Goal: Information Seeking & Learning: Compare options

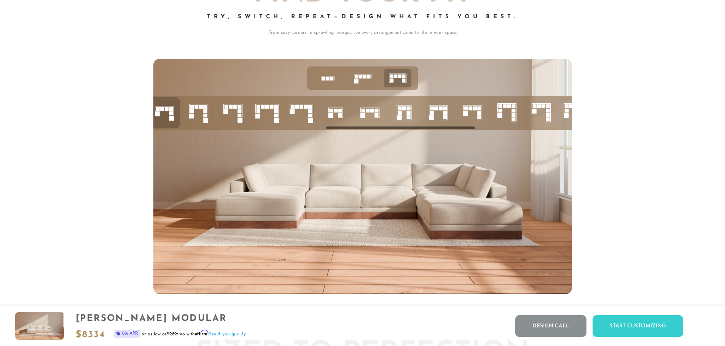
scroll to position [0, 486]
drag, startPoint x: 445, startPoint y: 129, endPoint x: 454, endPoint y: 129, distance: 8.4
click at [454, 129] on div at bounding box center [362, 113] width 418 height 34
click at [239, 112] on rect at bounding box center [238, 111] width 4 height 4
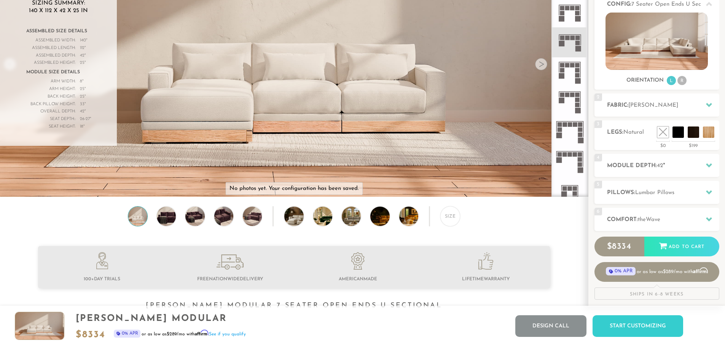
scroll to position [0, 0]
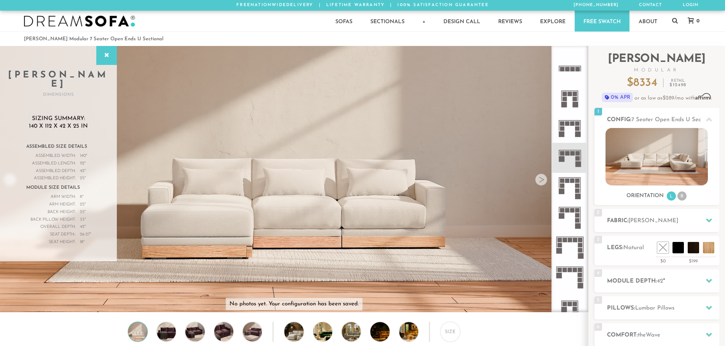
click at [568, 161] on icon at bounding box center [570, 158] width 30 height 30
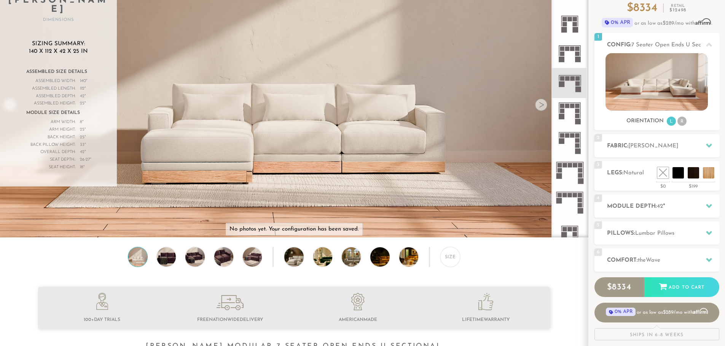
scroll to position [76, 0]
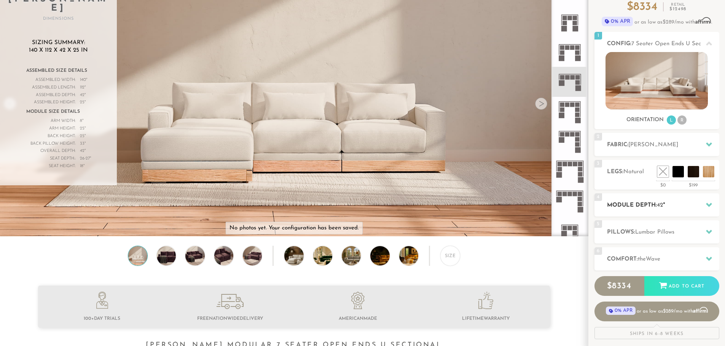
click at [652, 204] on h2 "Module Depth: 42 "" at bounding box center [663, 205] width 112 height 9
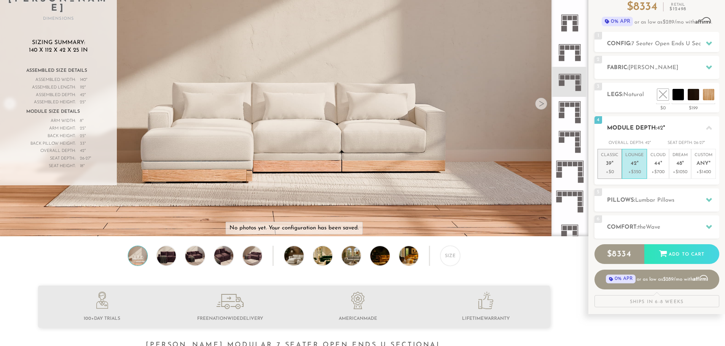
click at [606, 163] on span "39" at bounding box center [609, 164] width 6 height 6
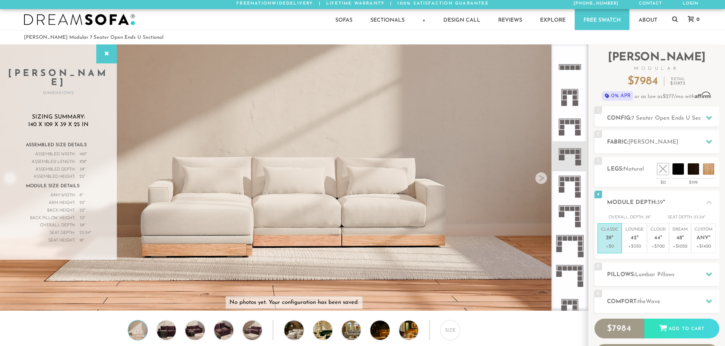
scroll to position [0, 0]
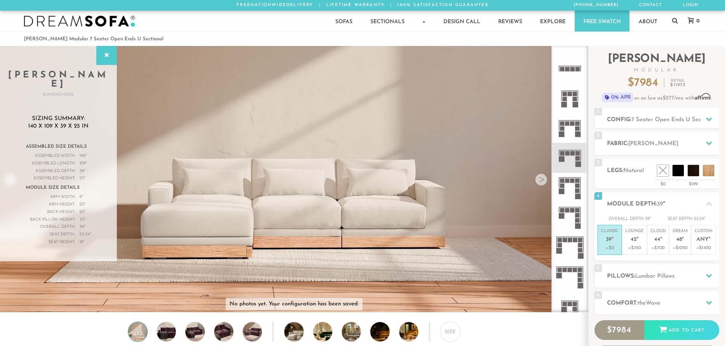
click at [577, 157] on rect at bounding box center [577, 158] width 5 height 5
click at [571, 189] on icon at bounding box center [570, 188] width 30 height 30
drag, startPoint x: 573, startPoint y: 161, endPoint x: 601, endPoint y: 154, distance: 28.7
click at [573, 161] on icon at bounding box center [570, 158] width 30 height 30
click at [648, 127] on div "1 Config: 7 Seater Open Ends U Sectional L" at bounding box center [656, 118] width 125 height 20
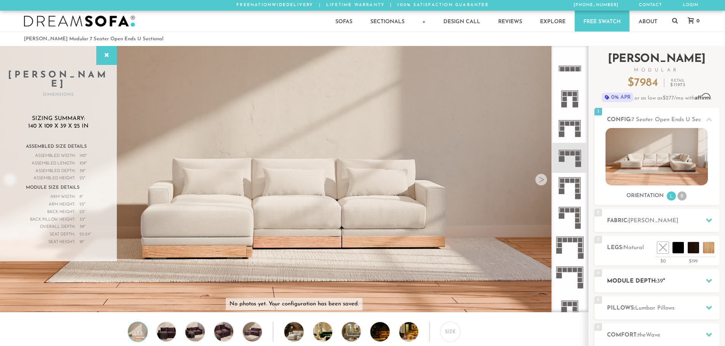
click at [649, 284] on h2 "Module Depth: 39 "" at bounding box center [663, 281] width 112 height 9
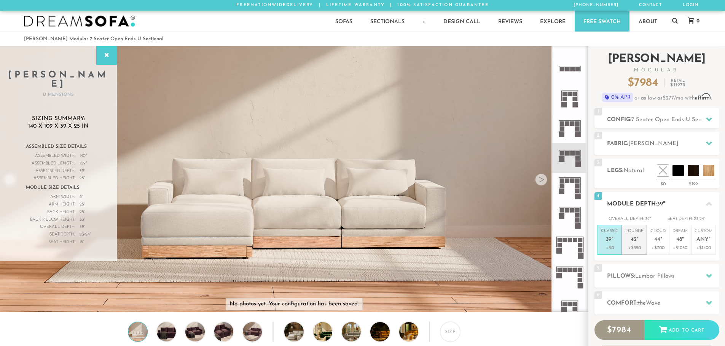
click at [637, 240] on em """ at bounding box center [637, 240] width 2 height 6
click at [670, 126] on div "1 Config: 7 Seater Open Ends U Sectional L" at bounding box center [656, 118] width 125 height 20
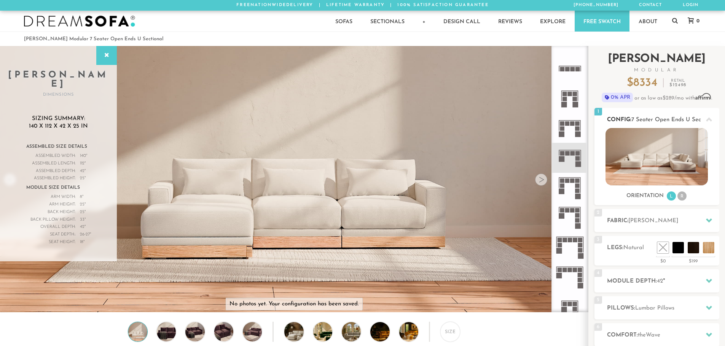
click at [668, 147] on img at bounding box center [656, 156] width 102 height 57
click at [569, 220] on icon at bounding box center [570, 218] width 30 height 30
click at [647, 278] on h2 "Module Depth: 42 "" at bounding box center [663, 281] width 112 height 9
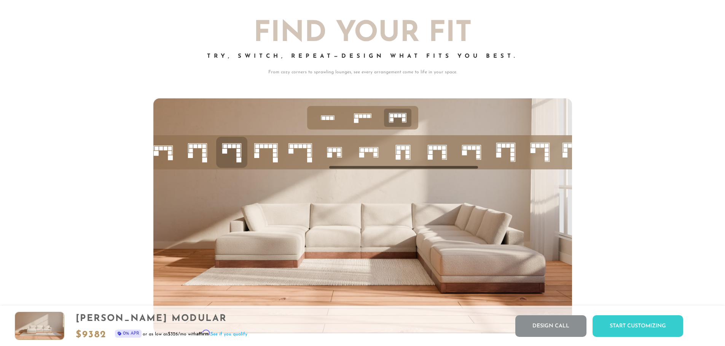
scroll to position [3243, 0]
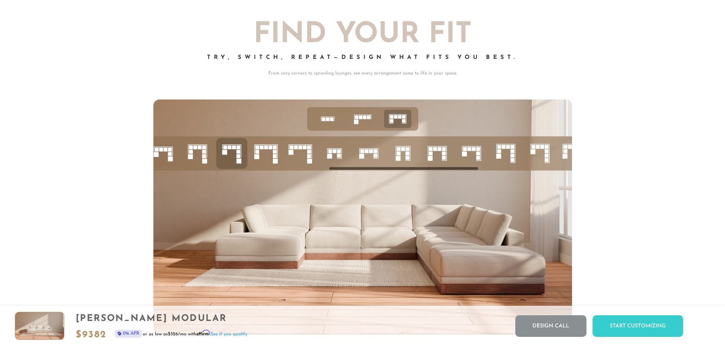
click at [165, 156] on icon at bounding box center [163, 154] width 26 height 26
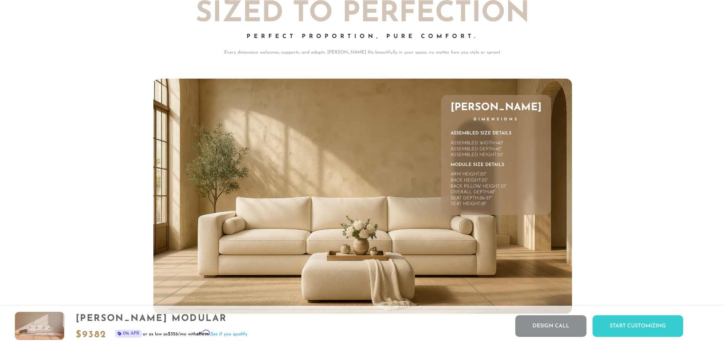
scroll to position [3627, 0]
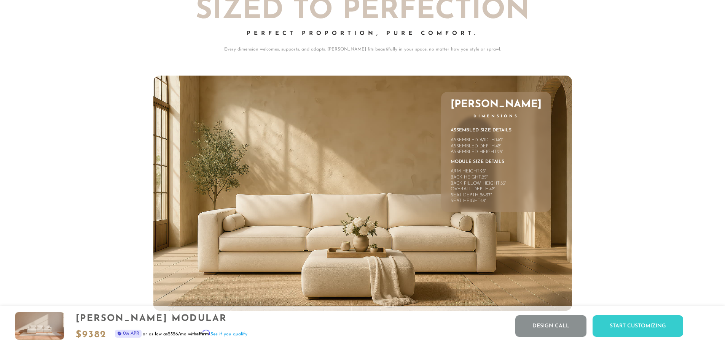
drag, startPoint x: 670, startPoint y: 75, endPoint x: 661, endPoint y: 2, distance: 74.3
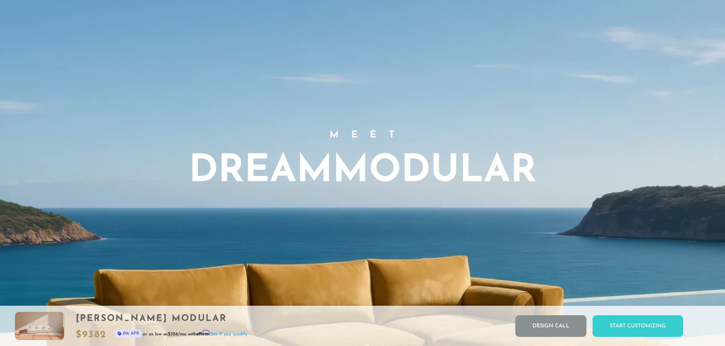
scroll to position [0, 0]
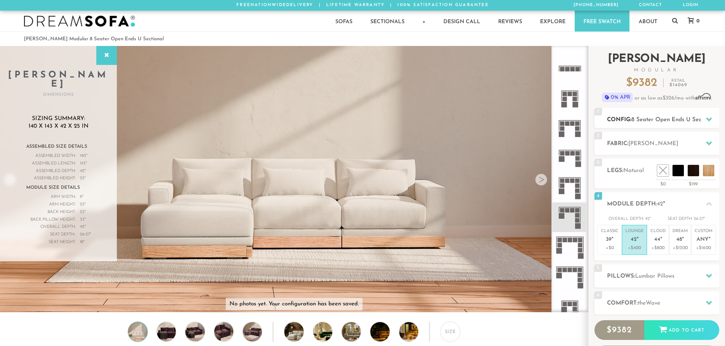
click at [652, 118] on span "8 Seater Open Ends U Sectional" at bounding box center [673, 120] width 84 height 6
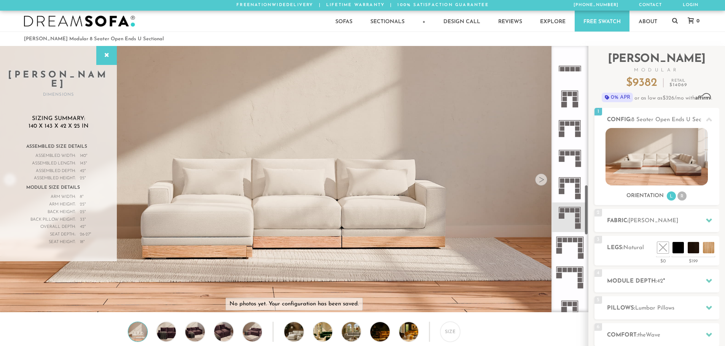
click at [575, 160] on rect at bounding box center [577, 158] width 5 height 5
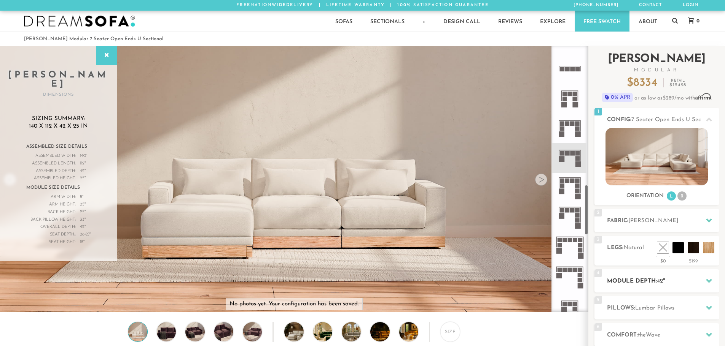
click at [643, 285] on h2 "Module Depth: 42 "" at bounding box center [663, 281] width 112 height 9
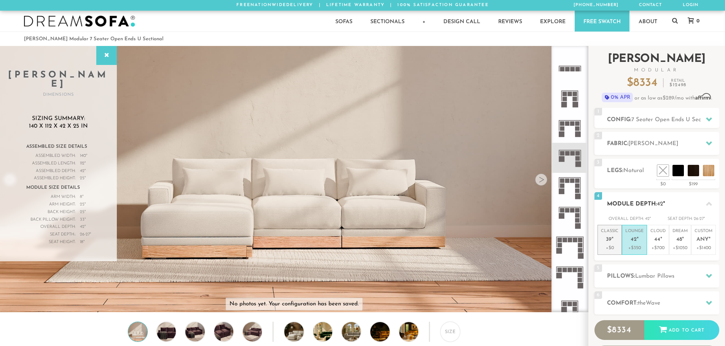
click at [611, 241] on em """ at bounding box center [612, 240] width 2 height 6
click at [633, 249] on p "+$350" at bounding box center [634, 248] width 18 height 7
click at [570, 217] on icon at bounding box center [570, 218] width 30 height 30
click at [612, 243] on p "Classic 39 "" at bounding box center [609, 237] width 17 height 16
